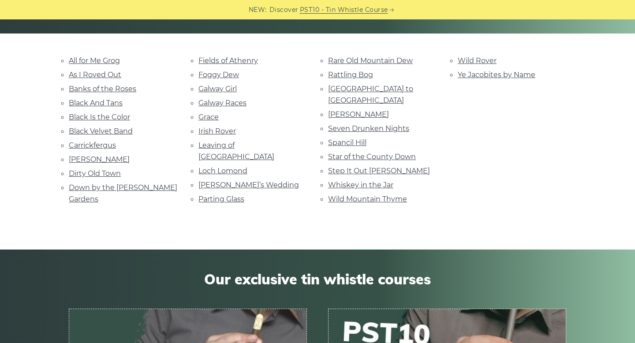
scroll to position [202, 0]
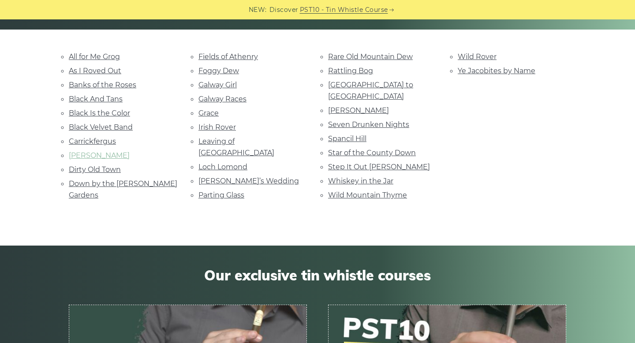
click at [102, 156] on link "[PERSON_NAME]" at bounding box center [99, 155] width 61 height 8
click at [371, 57] on link "Rare Old Mountain Dew" at bounding box center [370, 57] width 85 height 8
click at [483, 70] on link "Ye Jacobites by Name" at bounding box center [497, 71] width 78 height 8
click at [373, 191] on link "Wild Mountain Thyme" at bounding box center [367, 195] width 79 height 8
click at [344, 177] on link "Whiskey in the Jar" at bounding box center [360, 181] width 65 height 8
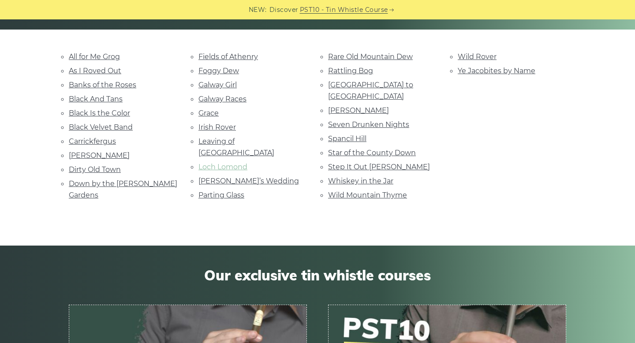
click at [232, 163] on link "Loch Lomond" at bounding box center [223, 167] width 49 height 8
click at [373, 86] on link "[GEOGRAPHIC_DATA] to [GEOGRAPHIC_DATA]" at bounding box center [370, 91] width 85 height 20
click at [225, 73] on link "Foggy Dew" at bounding box center [219, 71] width 41 height 8
click at [217, 83] on link "Galway Girl" at bounding box center [218, 85] width 38 height 8
click at [216, 101] on link "Galway Races" at bounding box center [223, 99] width 48 height 8
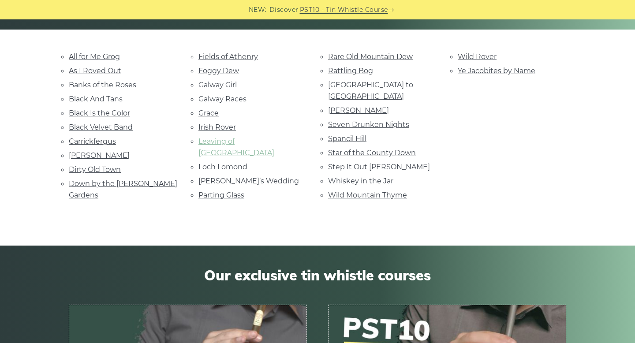
click at [221, 142] on link "Leaving of [GEOGRAPHIC_DATA]" at bounding box center [237, 147] width 76 height 20
click at [213, 177] on link "[PERSON_NAME]’s Wedding" at bounding box center [249, 181] width 101 height 8
click at [126, 183] on link "Down by the Sally Gardens" at bounding box center [123, 190] width 109 height 20
click at [97, 169] on link "Dirty Old Town" at bounding box center [95, 169] width 52 height 8
click at [109, 125] on link "Black Velvet Band" at bounding box center [101, 127] width 64 height 8
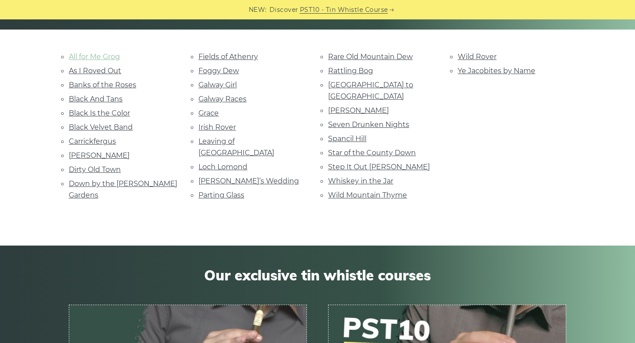
click at [93, 58] on link "All for Me Grog" at bounding box center [94, 57] width 51 height 8
click at [240, 58] on link "Fields of Athenry" at bounding box center [229, 57] width 60 height 8
click at [229, 68] on link "Foggy Dew" at bounding box center [219, 71] width 41 height 8
click at [364, 163] on link "Step It Out Mary" at bounding box center [379, 167] width 102 height 8
click at [361, 120] on link "Seven Drunken Nights" at bounding box center [368, 124] width 81 height 8
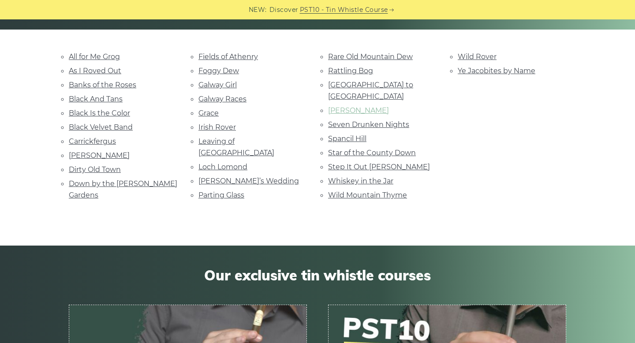
click at [368, 106] on link "Roddy Mc Corley" at bounding box center [358, 110] width 61 height 8
click at [225, 123] on link "Irish Rover" at bounding box center [218, 127] width 38 height 8
click at [214, 113] on link "Grace" at bounding box center [209, 113] width 20 height 8
click at [237, 191] on link "Parting Glass" at bounding box center [222, 195] width 46 height 8
click at [377, 191] on link "Wild Mountain Thyme" at bounding box center [367, 195] width 79 height 8
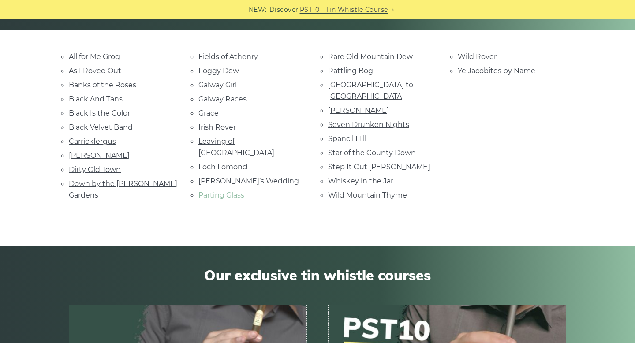
click at [236, 191] on link "Parting Glass" at bounding box center [222, 195] width 46 height 8
click at [220, 163] on link "Loch Lomond" at bounding box center [223, 167] width 49 height 8
click at [229, 163] on link "Loch Lomond" at bounding box center [223, 167] width 49 height 8
click at [89, 151] on link "Danny Boy" at bounding box center [99, 155] width 61 height 8
click at [210, 98] on link "Galway Races" at bounding box center [223, 99] width 48 height 8
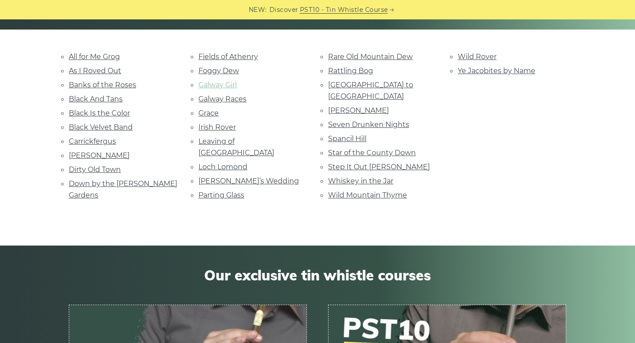
click at [221, 83] on link "Galway Girl" at bounding box center [218, 85] width 38 height 8
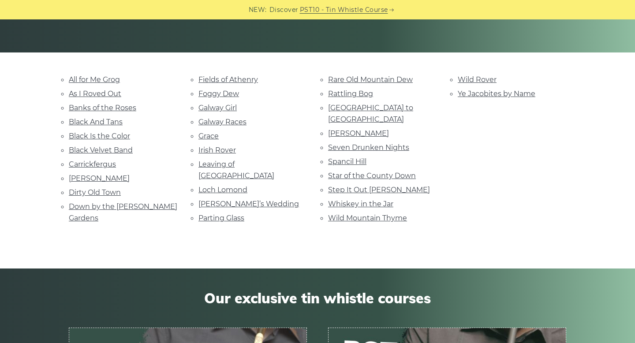
scroll to position [176, 0]
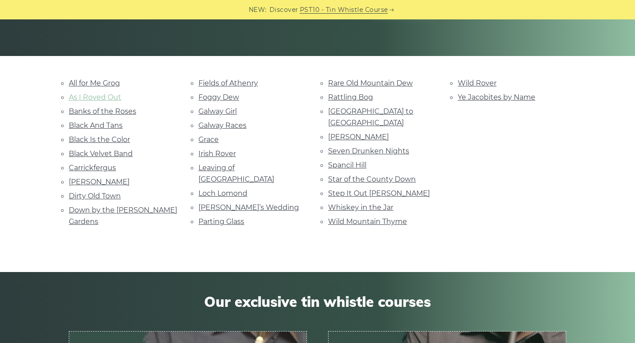
click at [101, 93] on link "As I Roved Out" at bounding box center [95, 97] width 53 height 8
click at [98, 114] on link "Banks of the Roses" at bounding box center [103, 111] width 68 height 8
click at [100, 124] on link "Black And Tans" at bounding box center [96, 125] width 54 height 8
click at [104, 138] on link "Black Is the Color" at bounding box center [99, 139] width 61 height 8
click at [85, 151] on link "Black Velvet Band" at bounding box center [101, 154] width 64 height 8
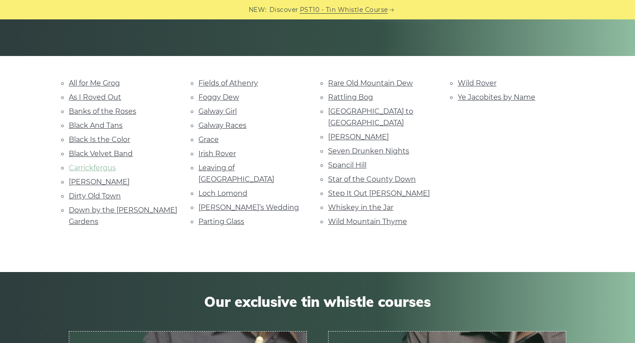
click at [100, 165] on link "Carrickfergus" at bounding box center [92, 168] width 47 height 8
click at [104, 194] on link "Dirty Old Town" at bounding box center [95, 196] width 52 height 8
click at [101, 194] on link "Dirty Old Town" at bounding box center [95, 196] width 52 height 8
click at [120, 208] on link "Down by the Sally Gardens" at bounding box center [123, 216] width 109 height 20
click at [238, 83] on link "Fields of Athenry" at bounding box center [229, 83] width 60 height 8
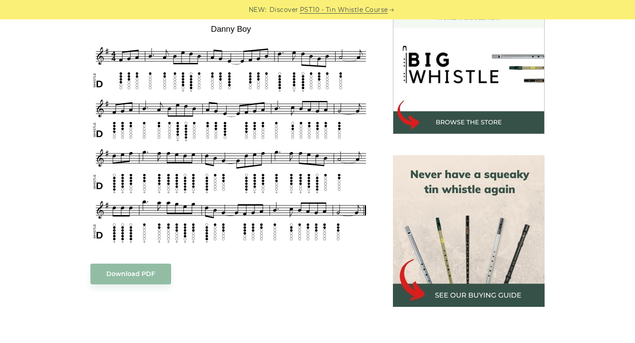
scroll to position [272, 0]
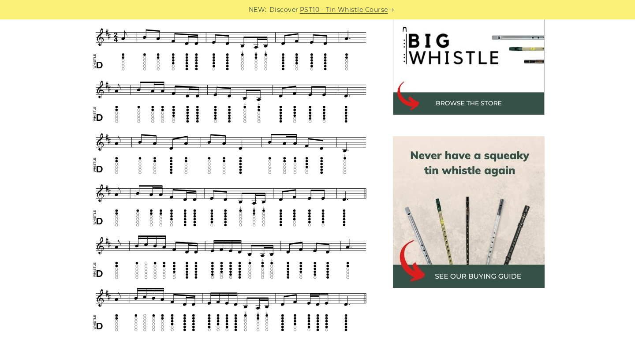
scroll to position [290, 0]
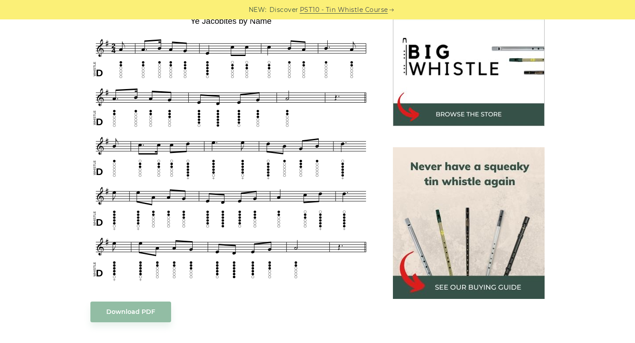
scroll to position [274, 0]
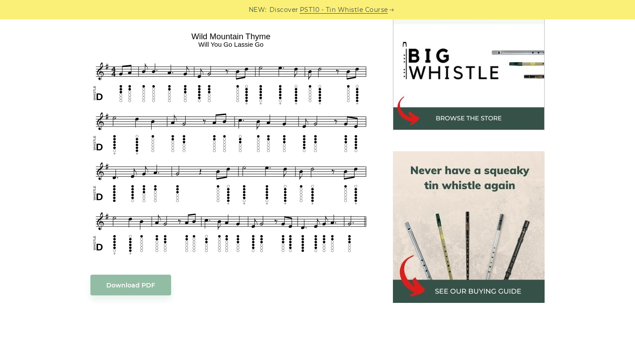
scroll to position [270, 0]
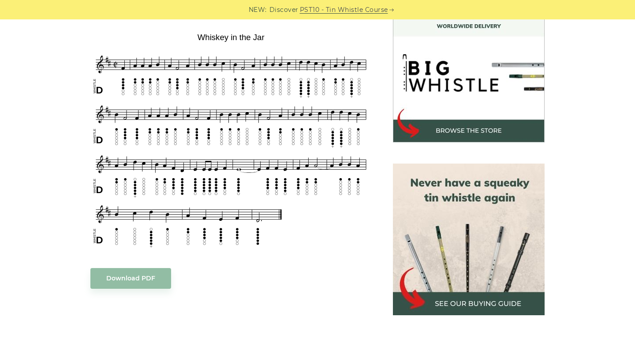
scroll to position [259, 0]
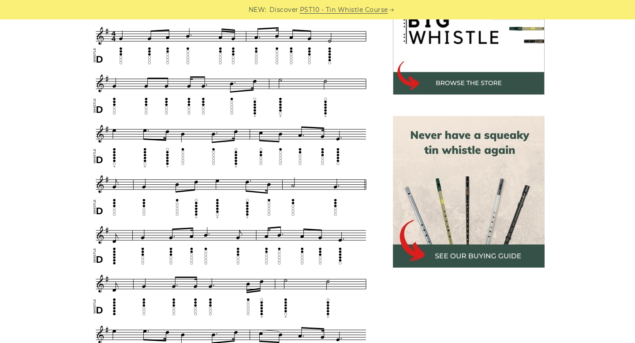
scroll to position [310, 0]
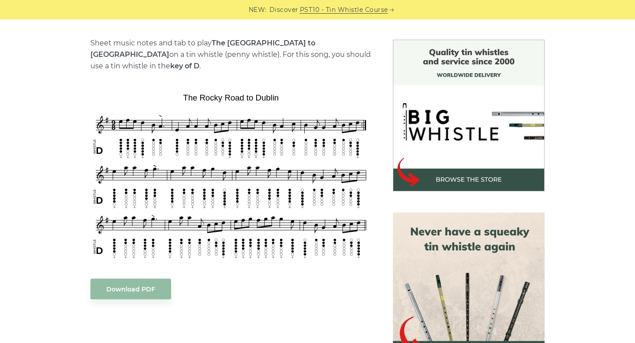
scroll to position [213, 0]
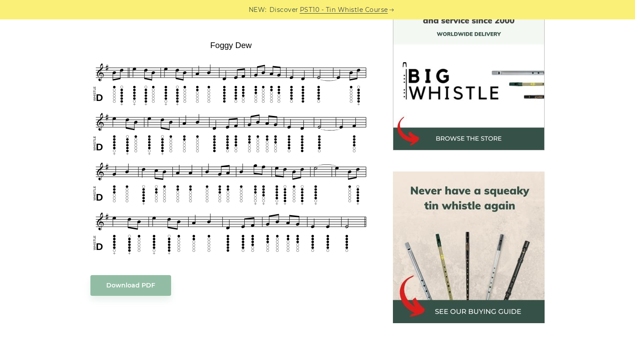
scroll to position [255, 0]
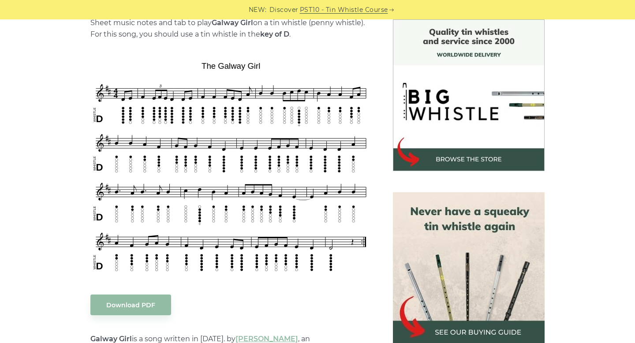
scroll to position [249, 0]
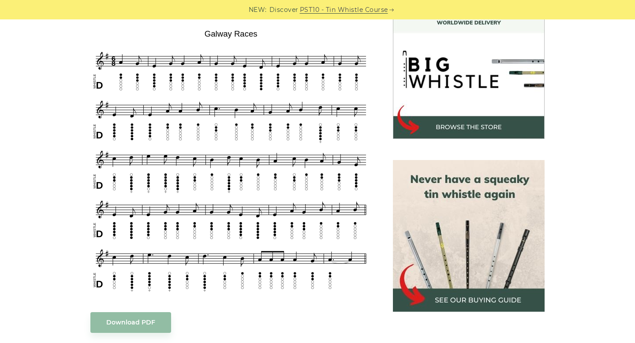
scroll to position [266, 0]
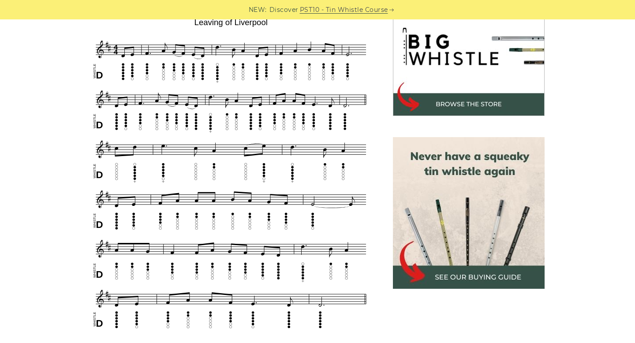
scroll to position [290, 0]
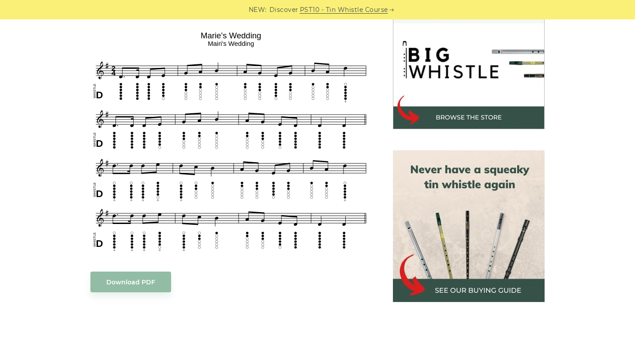
scroll to position [277, 0]
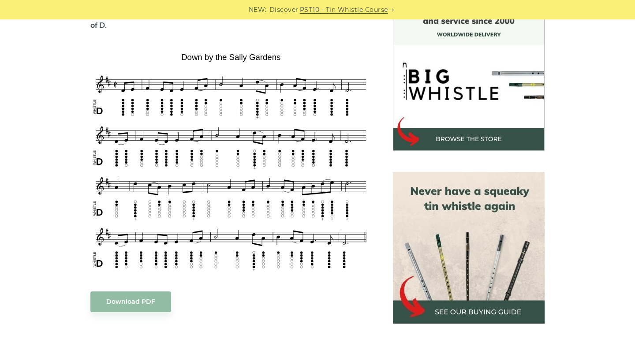
scroll to position [260, 0]
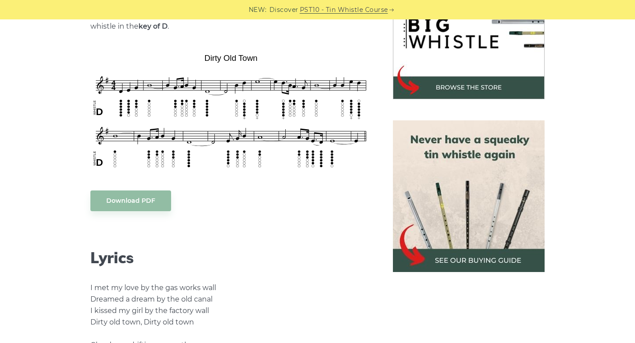
scroll to position [306, 0]
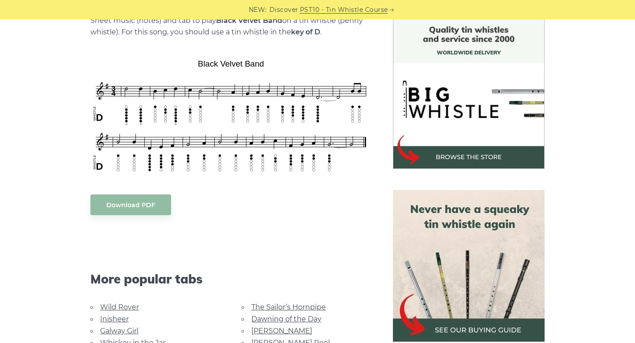
scroll to position [236, 0]
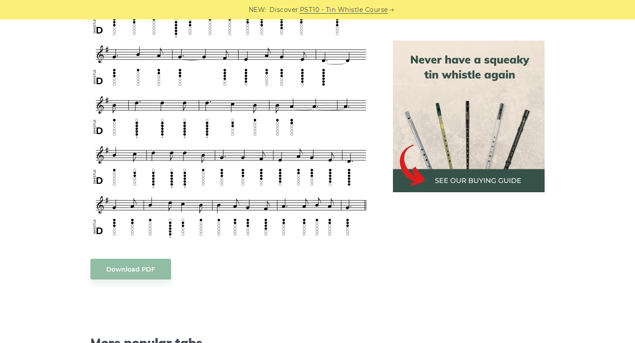
scroll to position [474, 0]
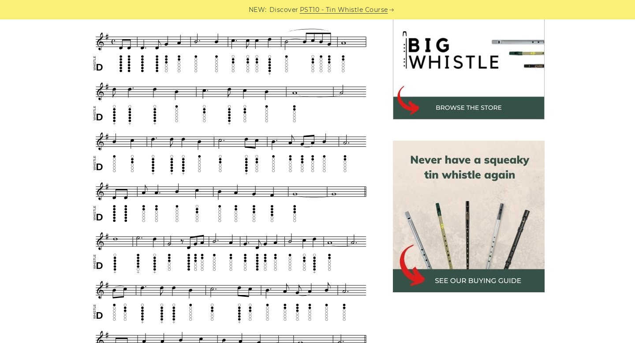
scroll to position [285, 0]
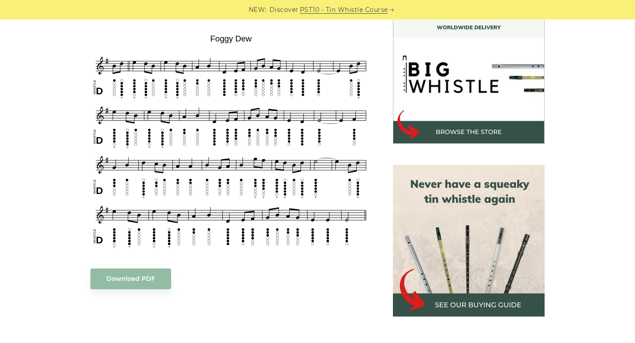
scroll to position [263, 0]
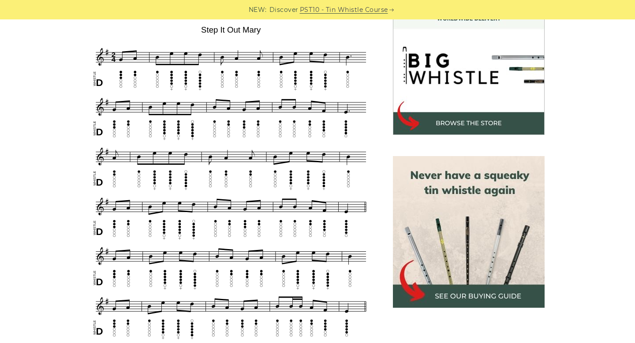
scroll to position [270, 0]
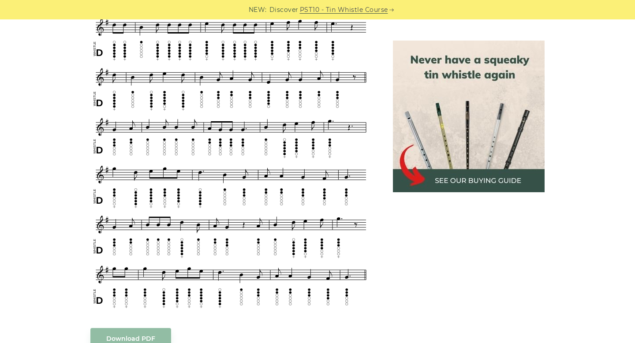
scroll to position [398, 0]
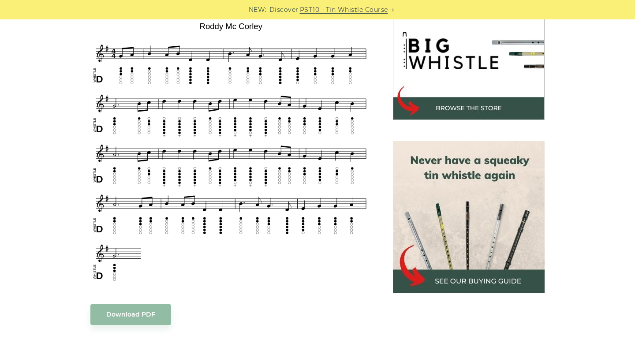
scroll to position [288, 0]
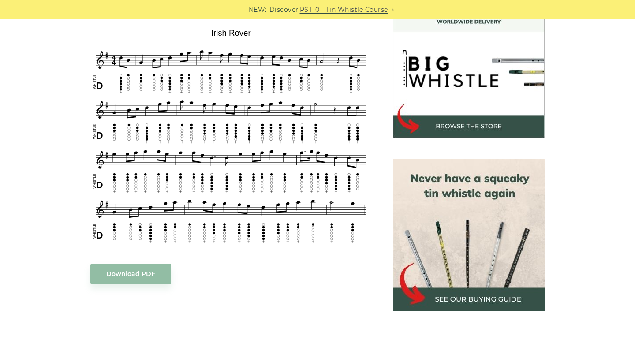
scroll to position [269, 0]
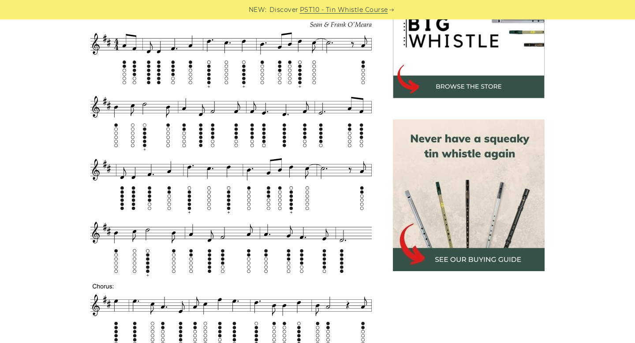
scroll to position [308, 0]
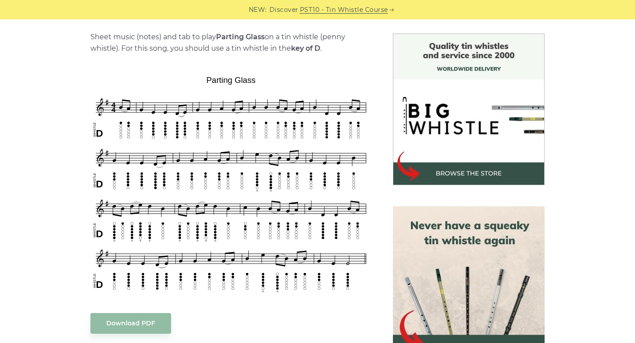
scroll to position [219, 0]
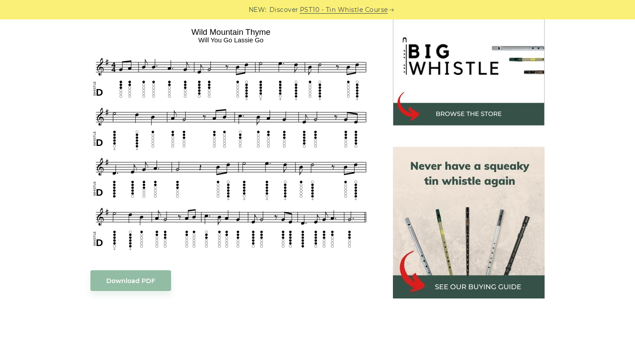
scroll to position [282, 0]
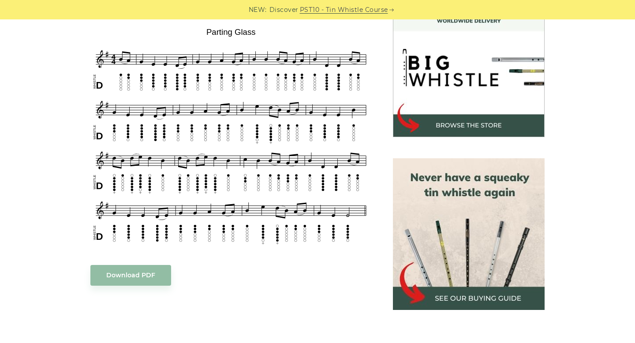
scroll to position [268, 0]
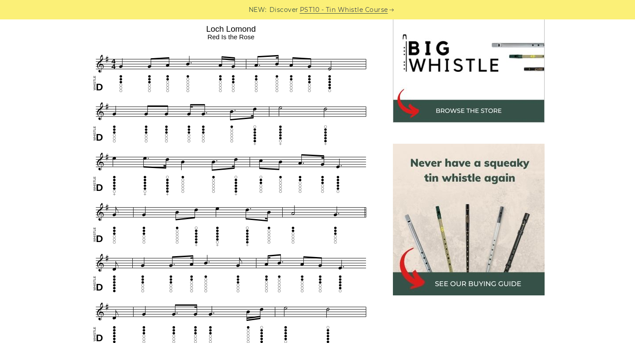
scroll to position [286, 0]
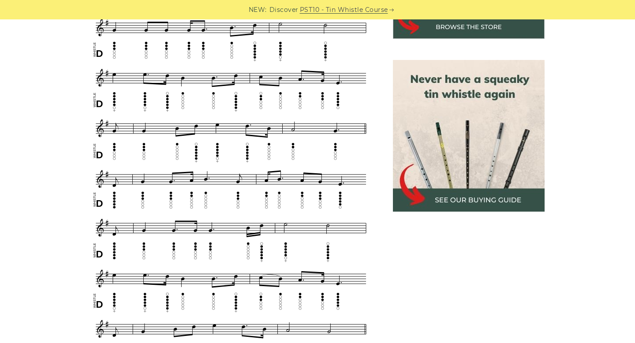
scroll to position [362, 0]
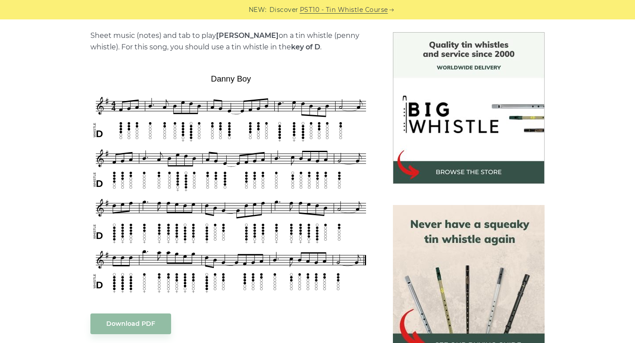
scroll to position [221, 0]
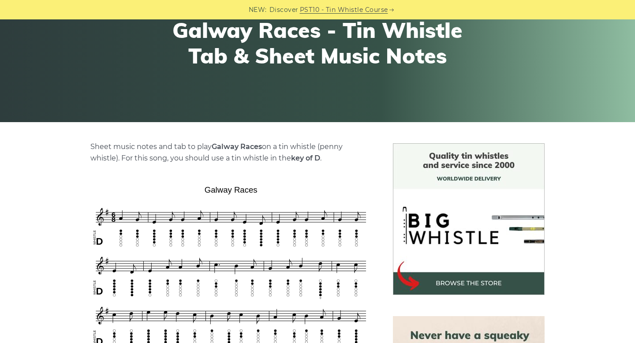
scroll to position [115, 0]
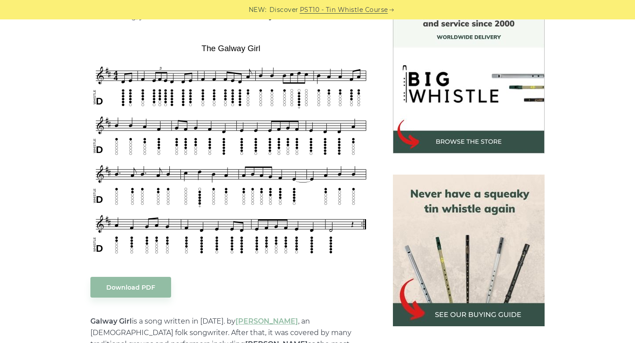
scroll to position [252, 0]
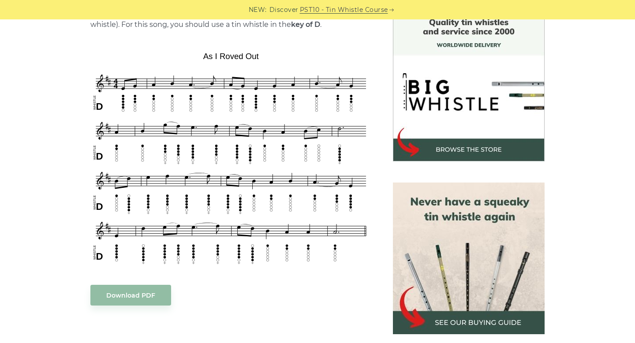
scroll to position [244, 0]
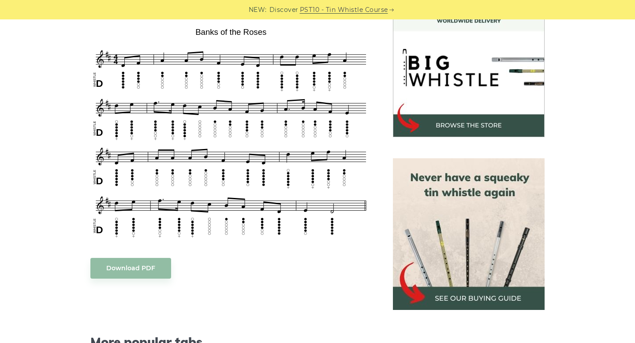
scroll to position [270, 0]
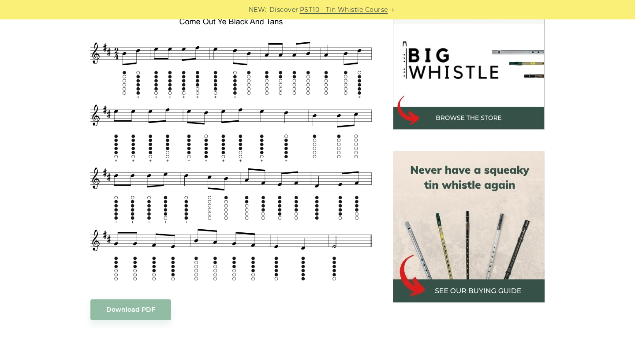
scroll to position [279, 0]
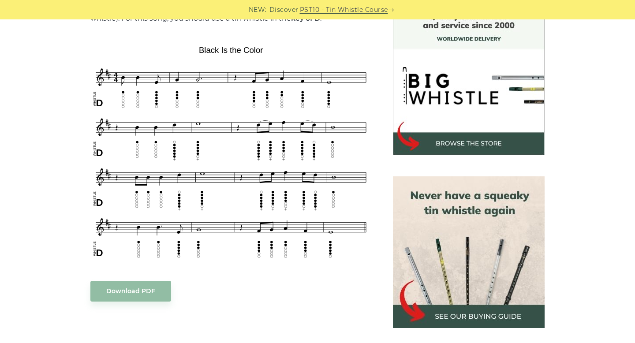
scroll to position [250, 0]
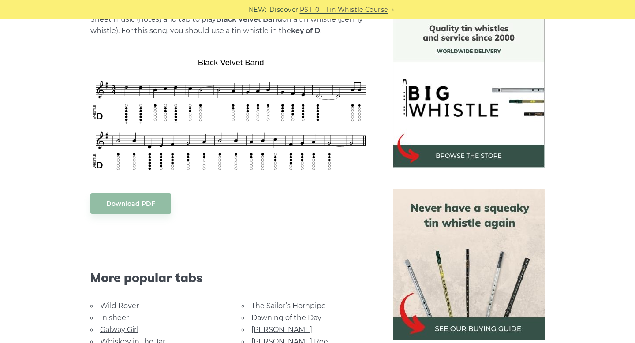
scroll to position [239, 0]
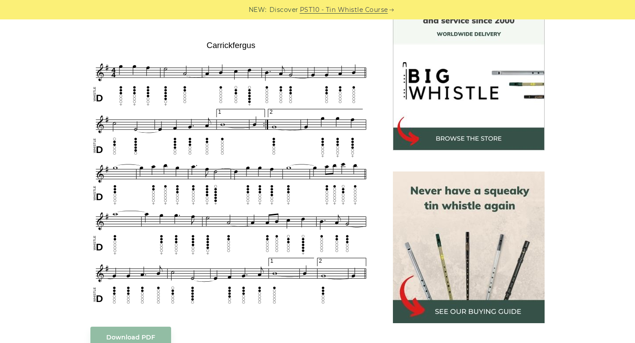
scroll to position [255, 0]
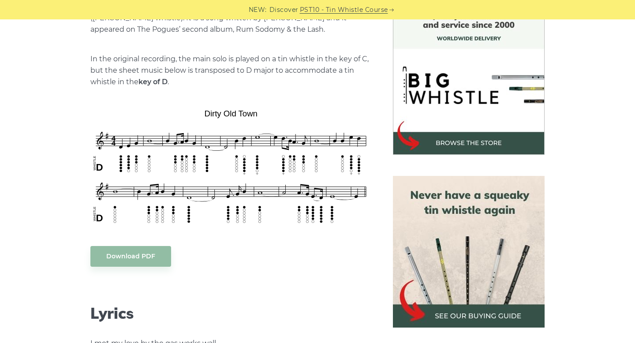
scroll to position [250, 0]
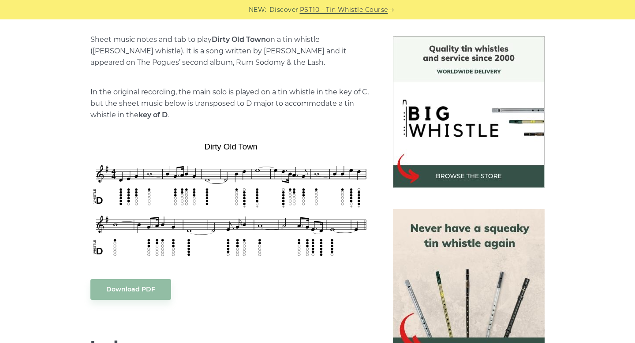
scroll to position [283, 0]
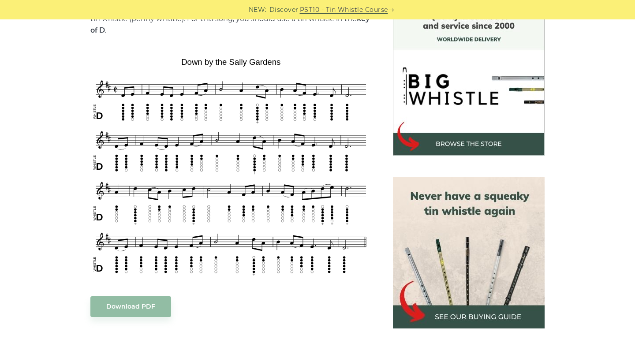
scroll to position [251, 0]
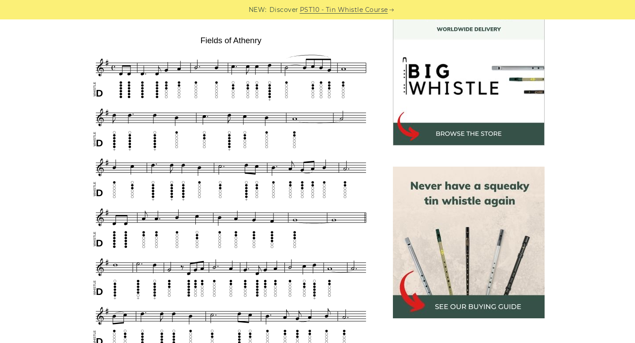
scroll to position [260, 0]
